Goal: Task Accomplishment & Management: Complete application form

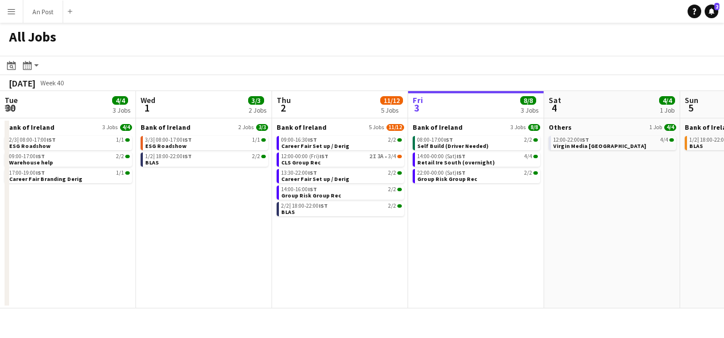
click at [13, 11] on app-icon "Menu" at bounding box center [11, 11] width 9 height 9
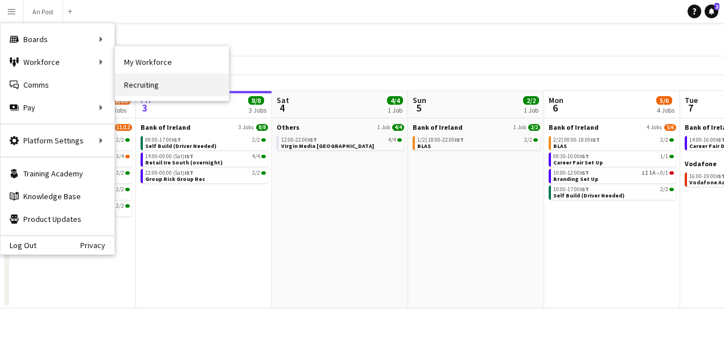
click at [137, 79] on link "Recruiting" at bounding box center [172, 84] width 114 height 23
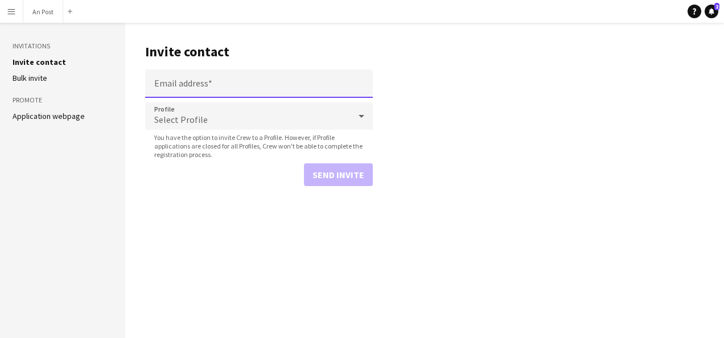
click at [198, 88] on input "Email address" at bounding box center [259, 83] width 228 height 28
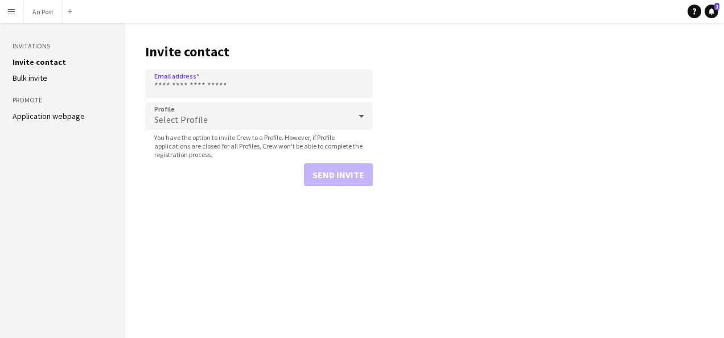
click at [211, 179] on div "Send invite" at bounding box center [259, 174] width 228 height 23
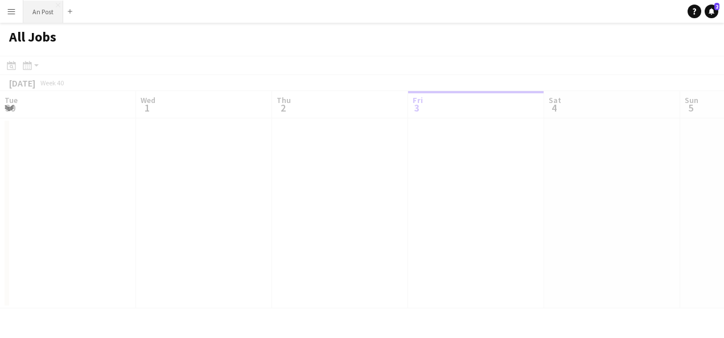
scroll to position [0, 272]
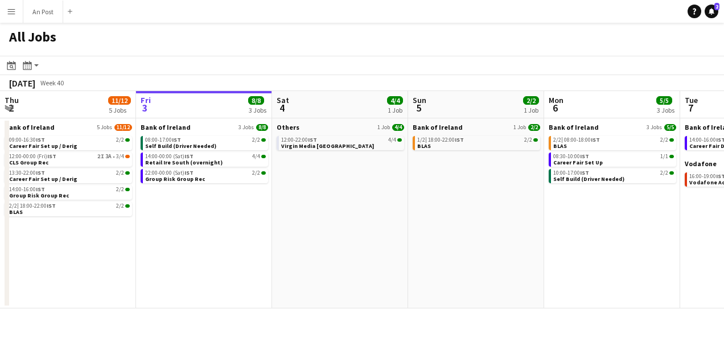
click at [16, 13] on button "Menu" at bounding box center [11, 11] width 23 height 23
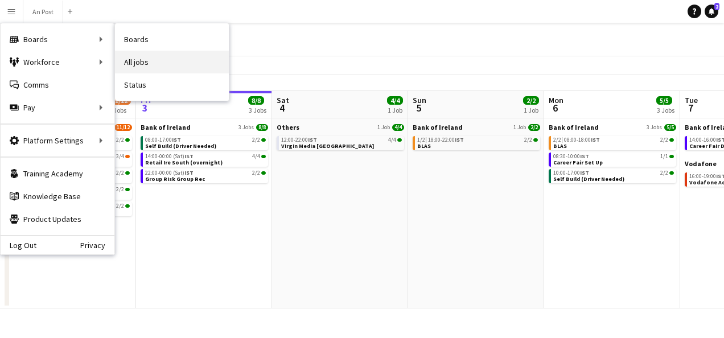
click at [142, 57] on link "All jobs" at bounding box center [172, 62] width 114 height 23
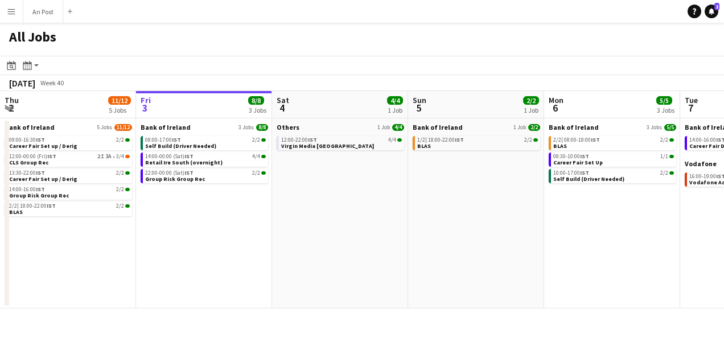
click at [9, 9] on app-icon "Menu" at bounding box center [11, 11] width 9 height 9
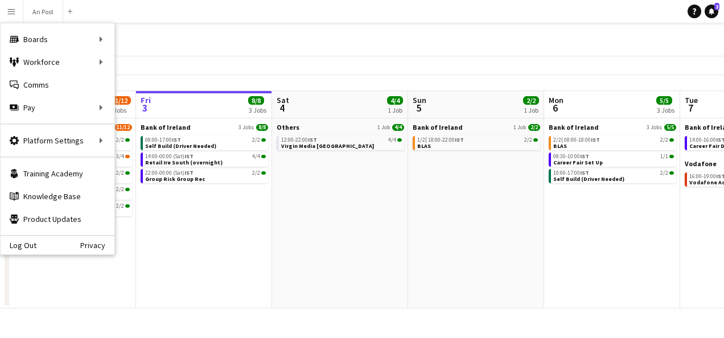
click at [195, 23] on div "All Jobs" at bounding box center [362, 39] width 724 height 33
